Goal: Task Accomplishment & Management: Use online tool/utility

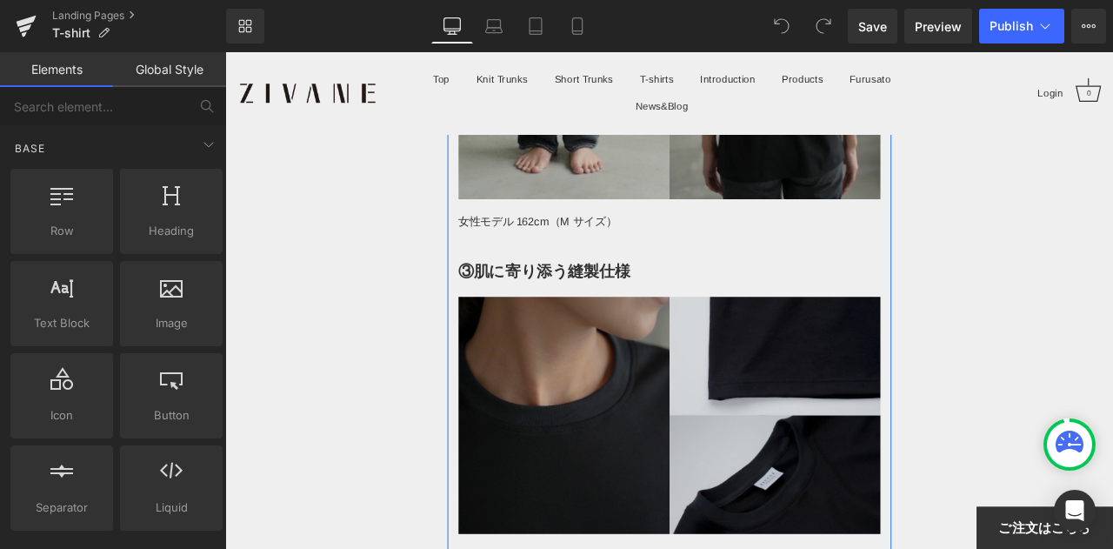
scroll to position [7563, 0]
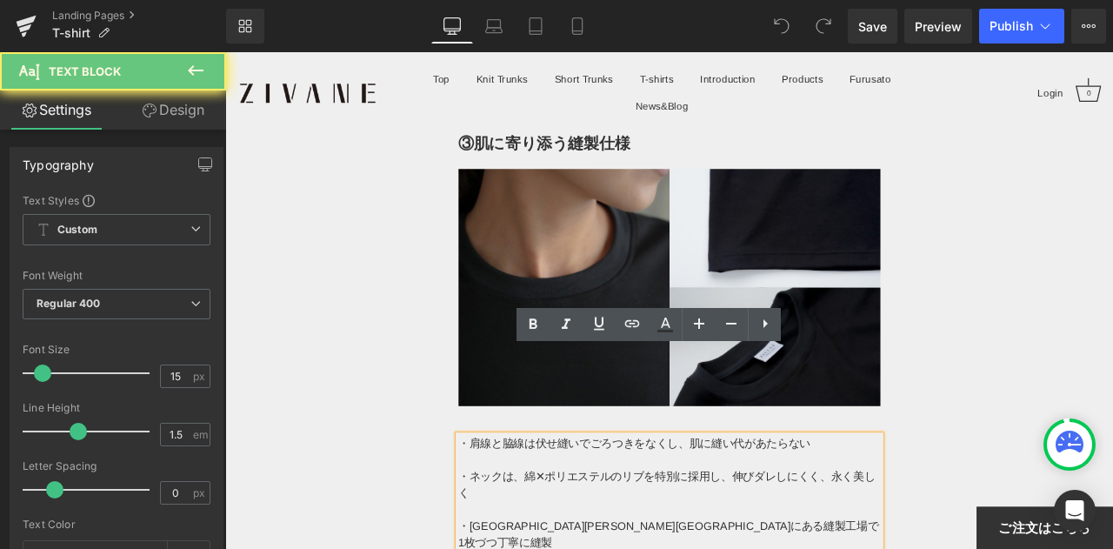
drag, startPoint x: 591, startPoint y: 453, endPoint x: 615, endPoint y: 469, distance: 28.9
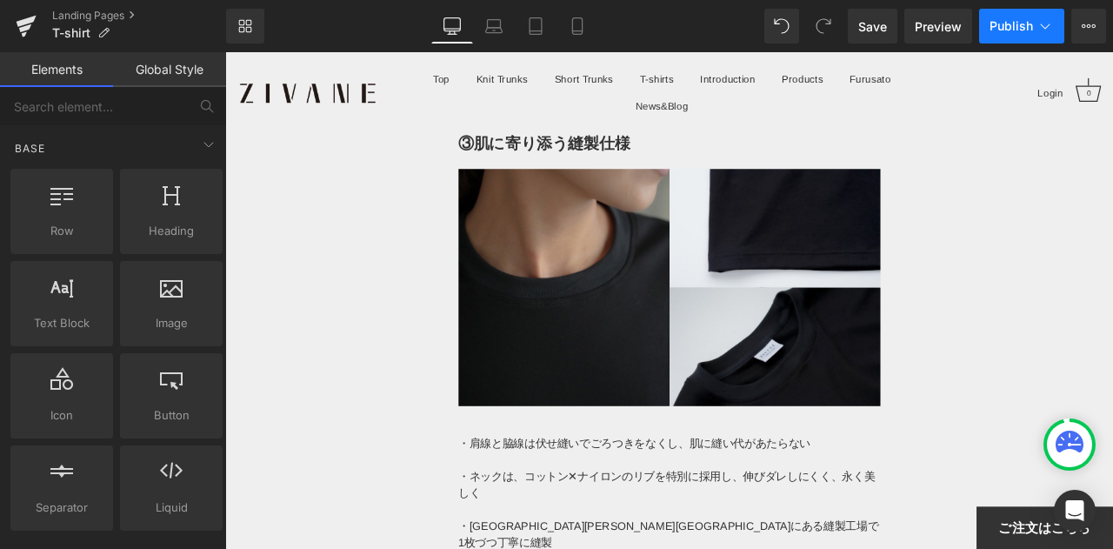
click at [1017, 23] on span "Publish" at bounding box center [1010, 26] width 43 height 14
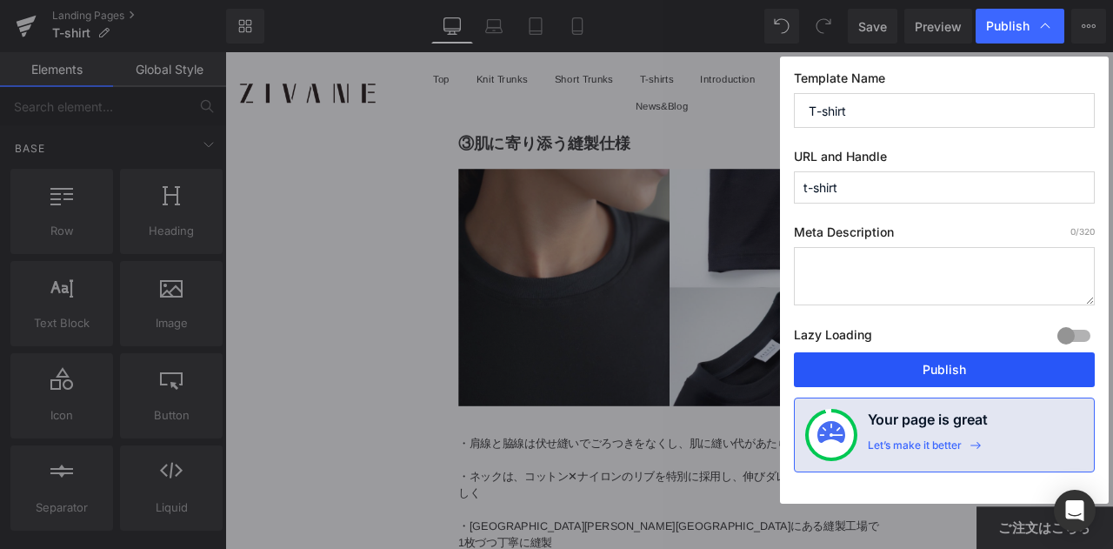
click at [923, 369] on button "Publish" at bounding box center [944, 369] width 301 height 35
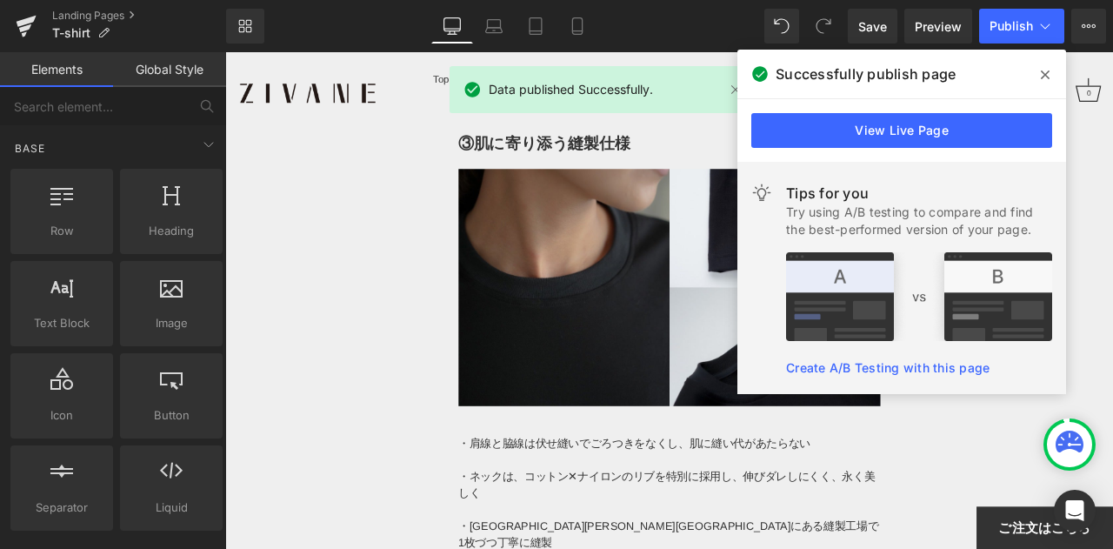
click at [1047, 74] on icon at bounding box center [1045, 75] width 9 height 14
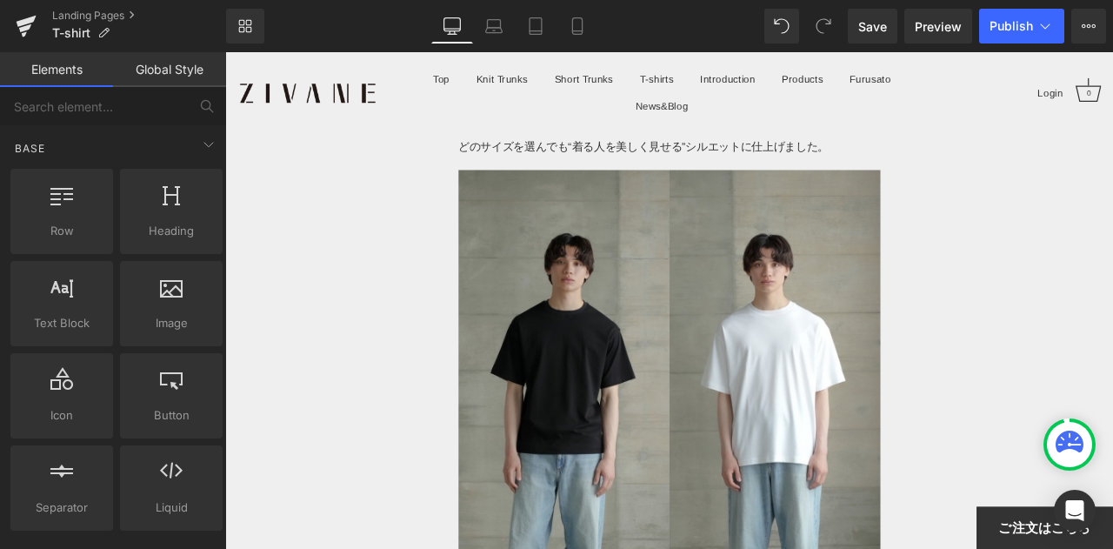
scroll to position [5651, 0]
